Goal: Task Accomplishment & Management: Manage account settings

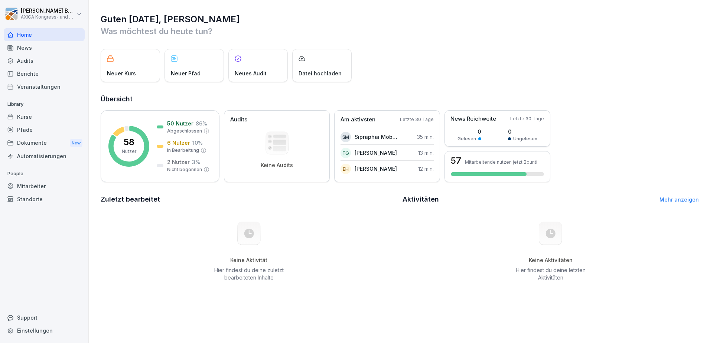
click at [26, 114] on div "Kurse" at bounding box center [44, 116] width 81 height 13
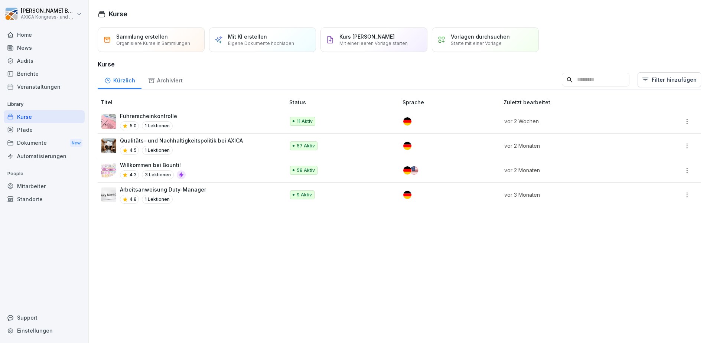
click at [200, 121] on div "Führerscheinkontrolle 5.0 1 Lektionen" at bounding box center [189, 121] width 176 height 18
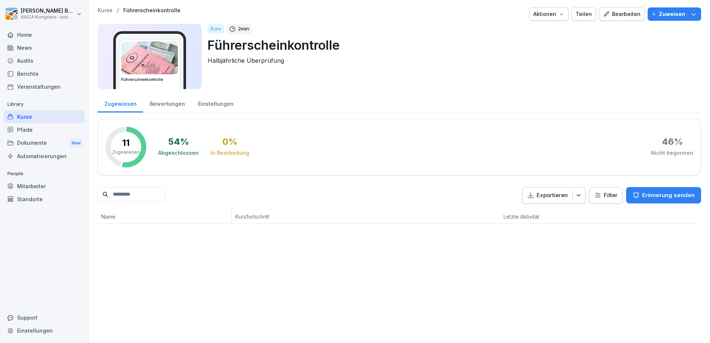
click at [167, 104] on div "Bewertungen" at bounding box center [167, 103] width 48 height 19
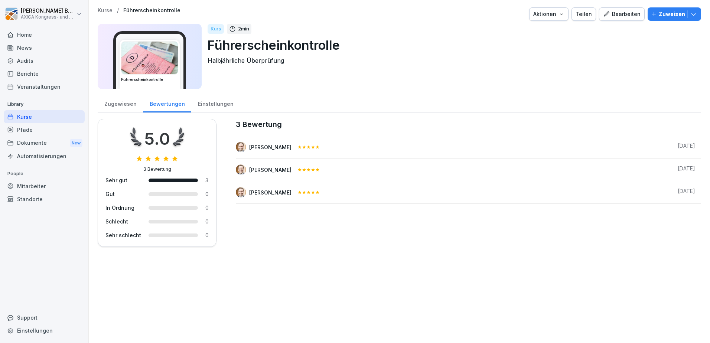
click at [214, 102] on div "Einstellungen" at bounding box center [215, 103] width 49 height 19
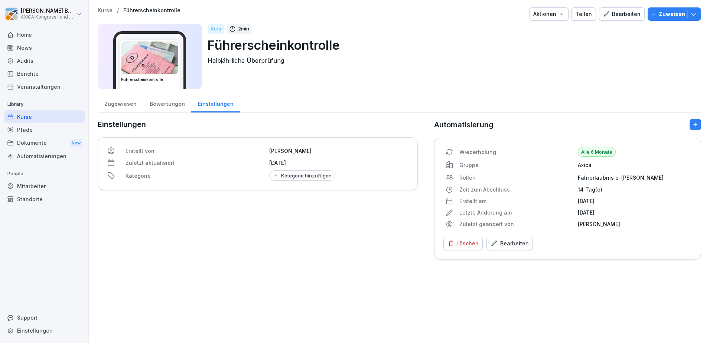
click at [124, 104] on div "Zugewiesen" at bounding box center [120, 103] width 45 height 19
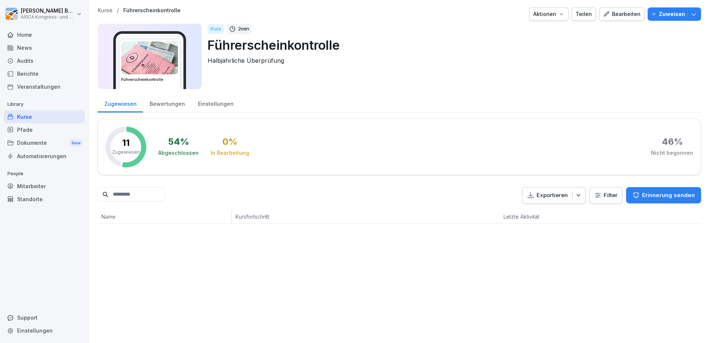
drag, startPoint x: 165, startPoint y: 108, endPoint x: 186, endPoint y: 107, distance: 20.8
click at [166, 108] on div "Bewertungen" at bounding box center [167, 103] width 48 height 19
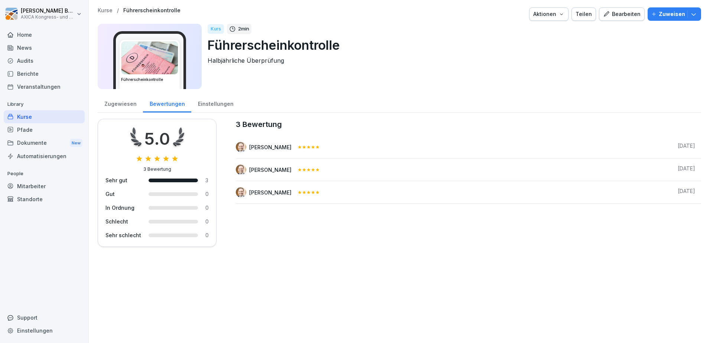
click at [210, 106] on div "Einstellungen" at bounding box center [215, 103] width 49 height 19
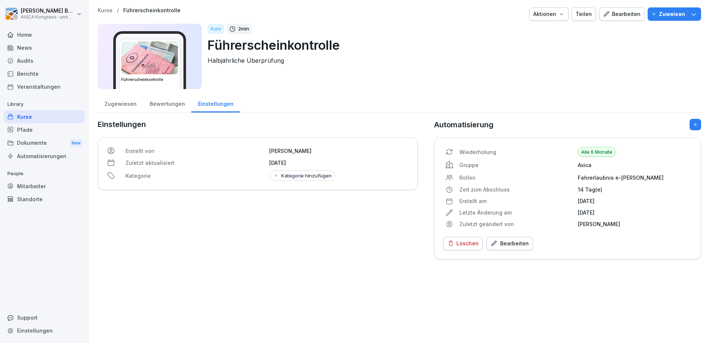
click at [119, 108] on div "Zugewiesen" at bounding box center [120, 103] width 45 height 19
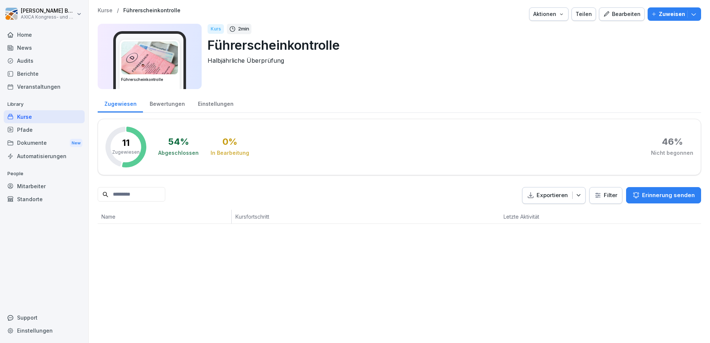
click at [32, 117] on div "Kurse" at bounding box center [44, 116] width 81 height 13
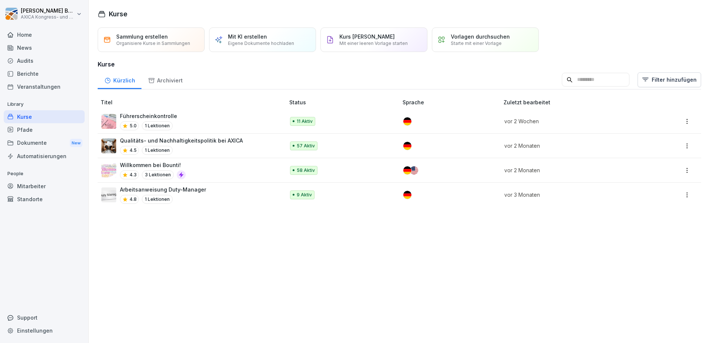
click at [228, 116] on div "Führerscheinkontrolle 5.0 1 Lektionen" at bounding box center [189, 121] width 176 height 18
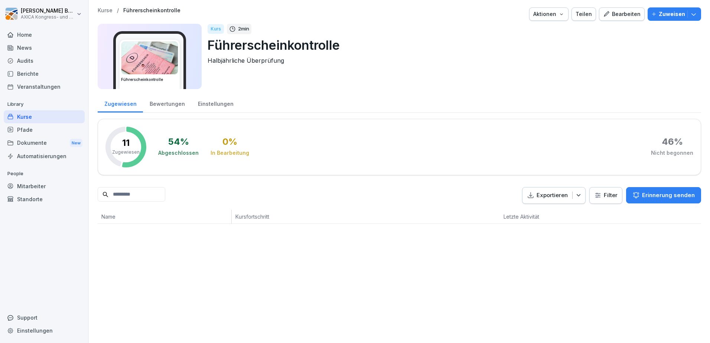
click at [179, 104] on div "Bewertungen" at bounding box center [167, 103] width 48 height 19
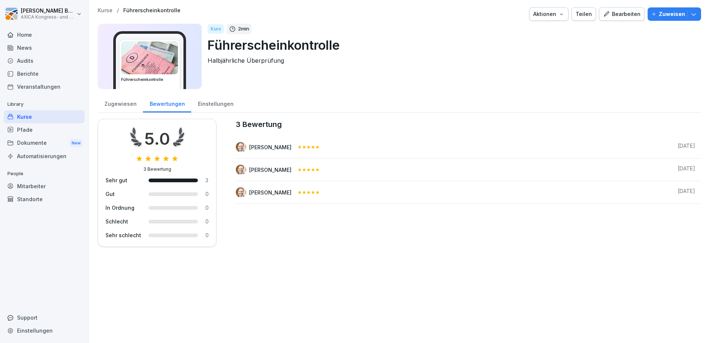
click at [217, 102] on div "Einstellungen" at bounding box center [215, 103] width 49 height 19
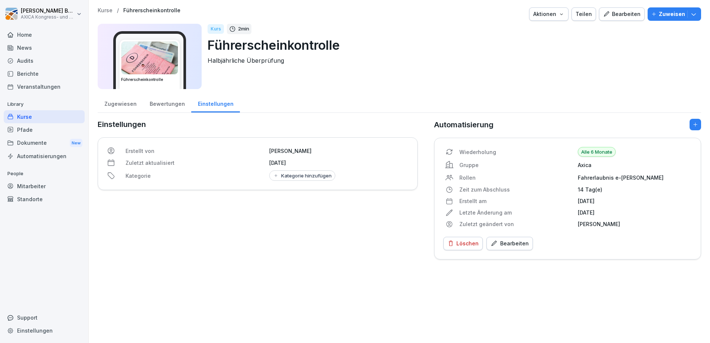
click at [24, 133] on div "Pfade" at bounding box center [44, 129] width 81 height 13
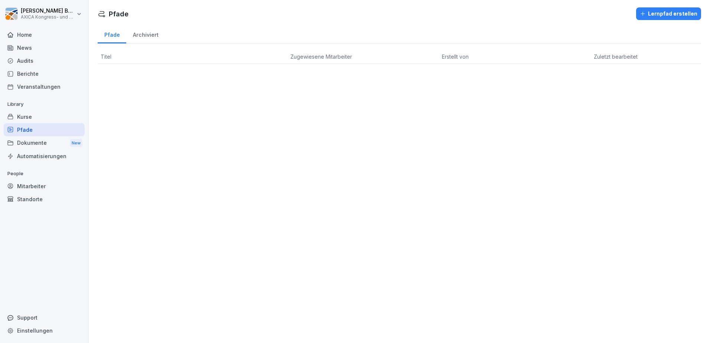
click at [29, 115] on div "Kurse" at bounding box center [44, 116] width 81 height 13
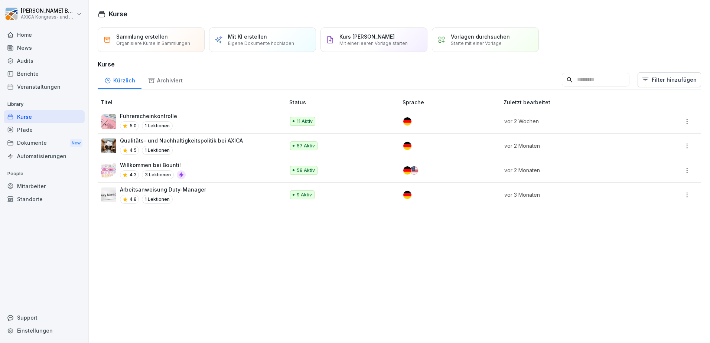
click at [215, 144] on p "Qualitäts- und Nachhaltigkeitspolitik bei AXICA" at bounding box center [181, 141] width 123 height 8
